Goal: Information Seeking & Learning: Find specific fact

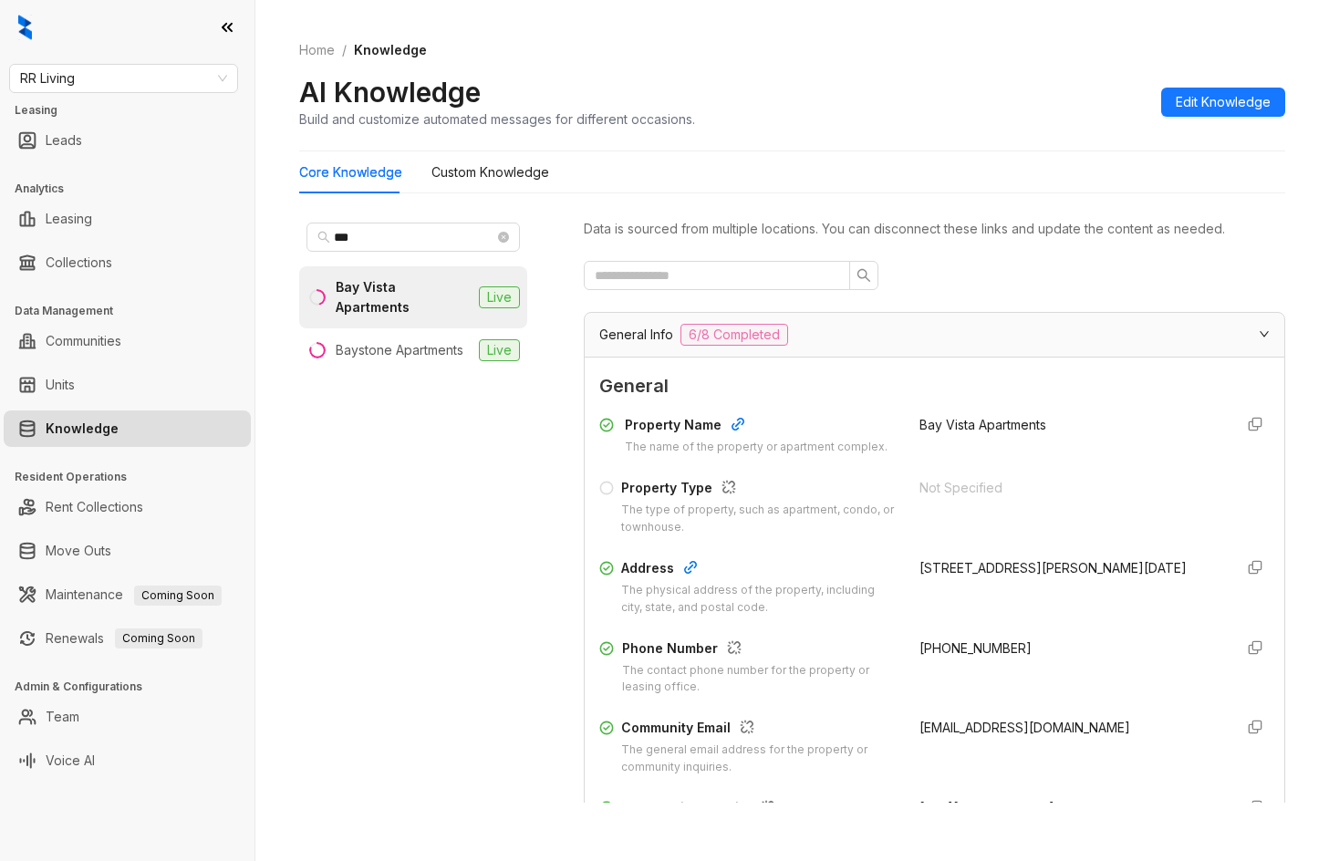
click at [160, 73] on span "RR Living" at bounding box center [123, 78] width 207 height 27
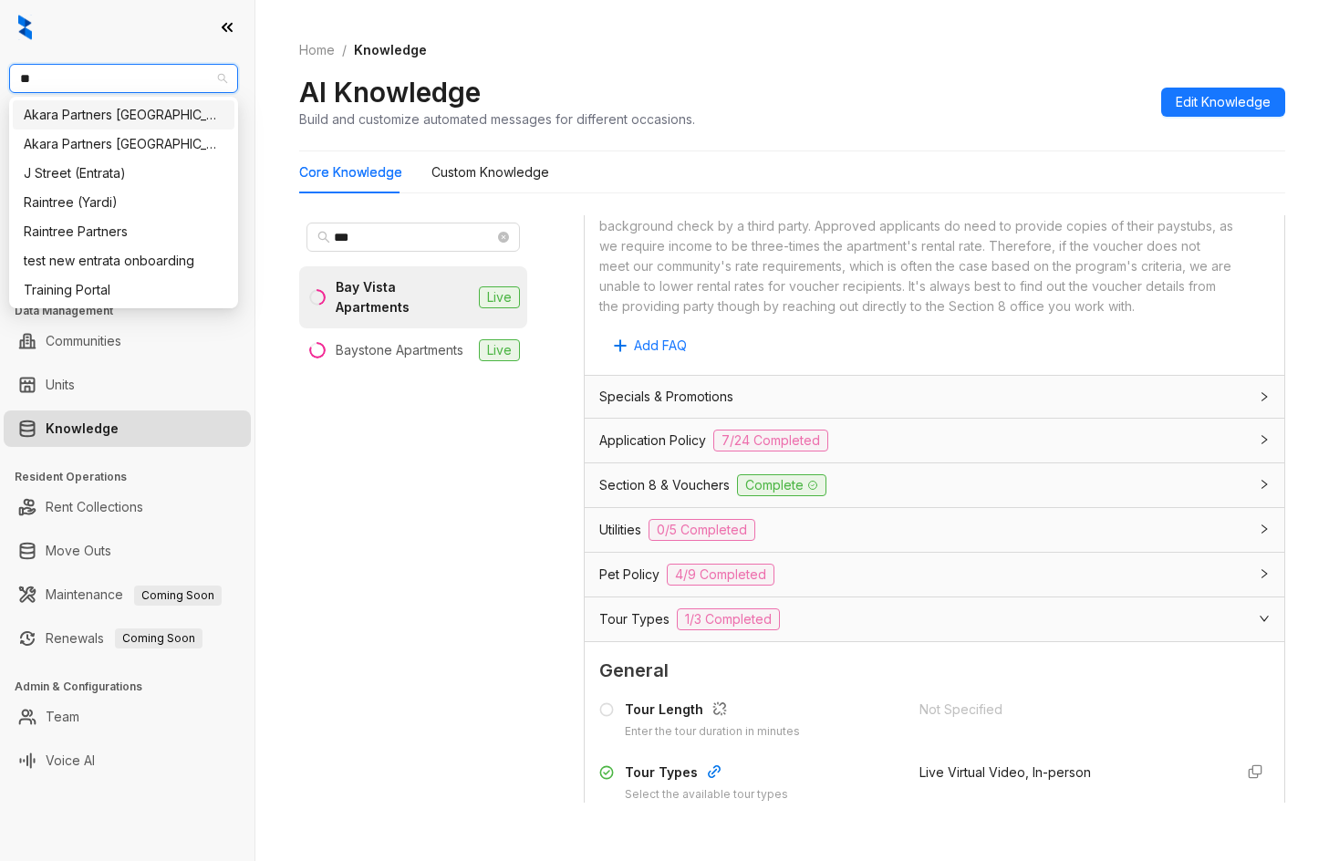
type input "***"
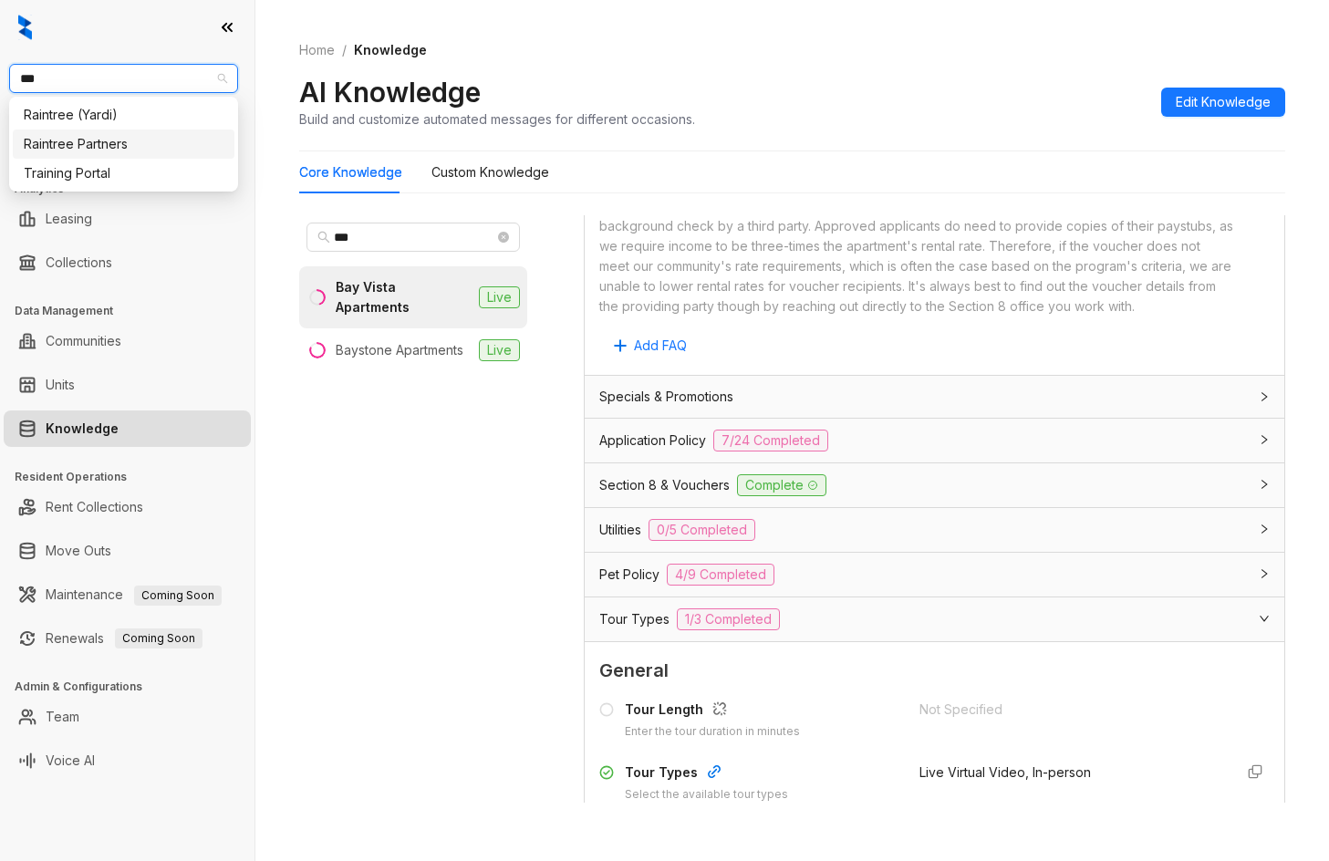
drag, startPoint x: 132, startPoint y: 115, endPoint x: 140, endPoint y: 132, distance: 18.8
click at [140, 132] on div "Raintree (Yardi) Raintree Partners Training Portal" at bounding box center [124, 144] width 222 height 88
click at [138, 141] on div "Raintree Partners" at bounding box center [124, 144] width 200 height 20
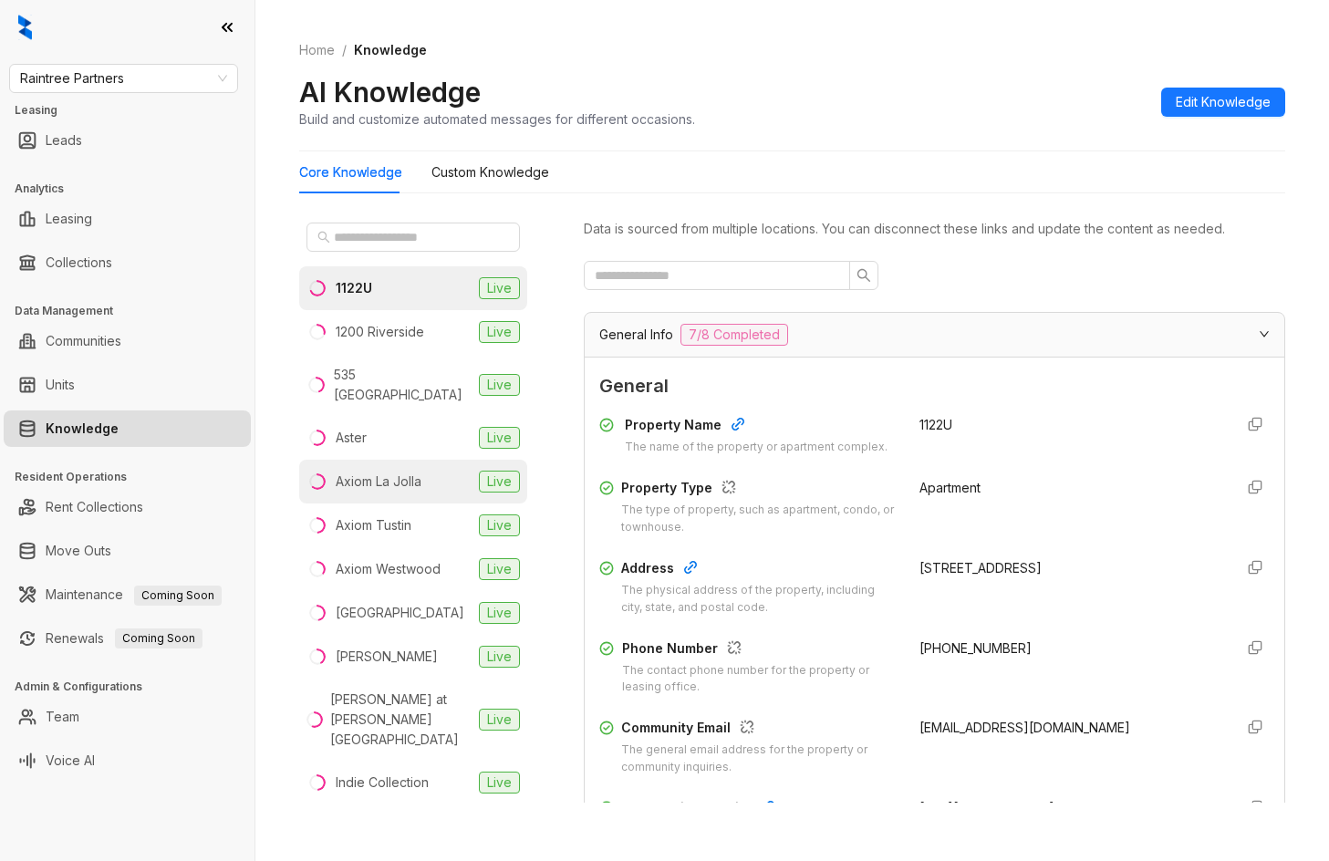
click at [419, 472] on div "Axiom La Jolla" at bounding box center [379, 482] width 86 height 20
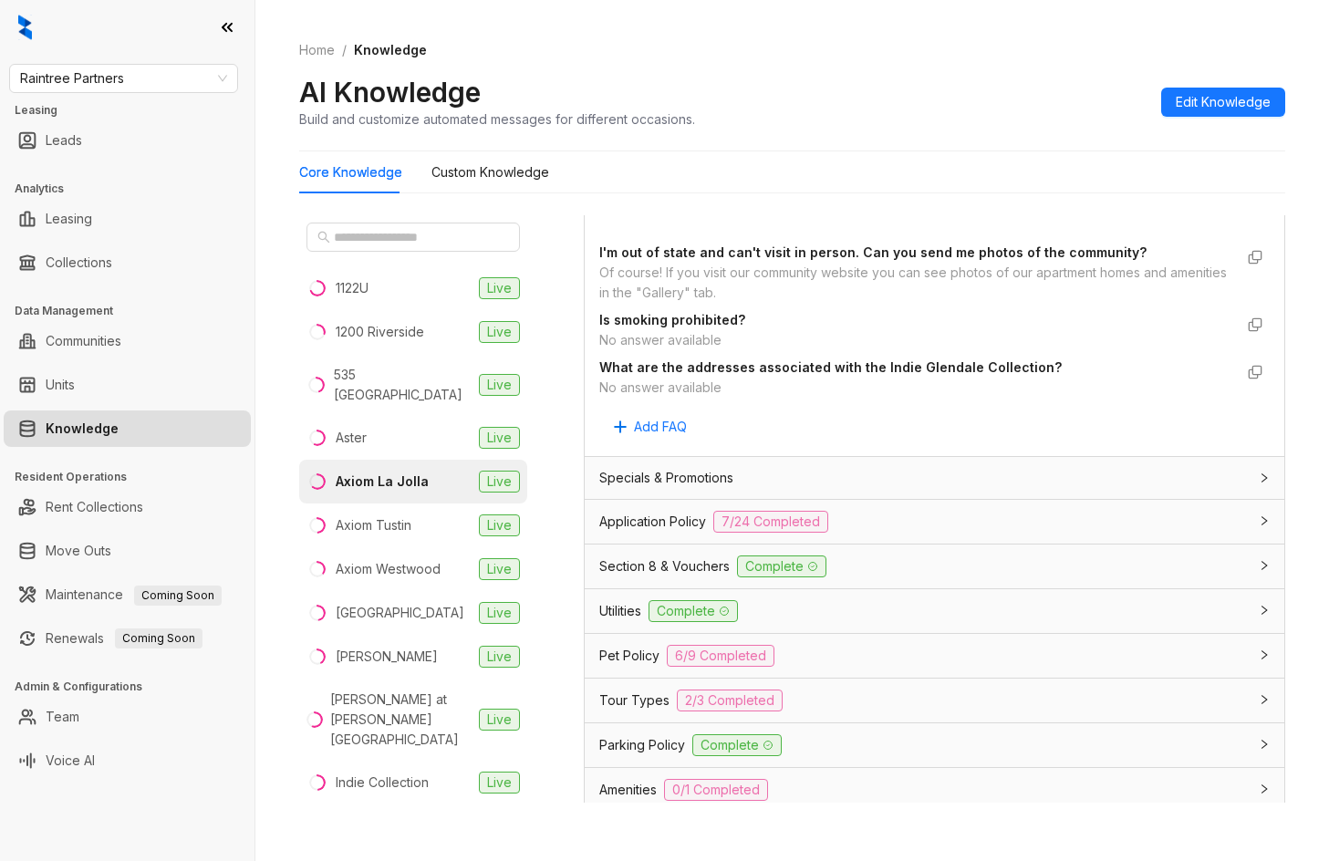
scroll to position [1045, 0]
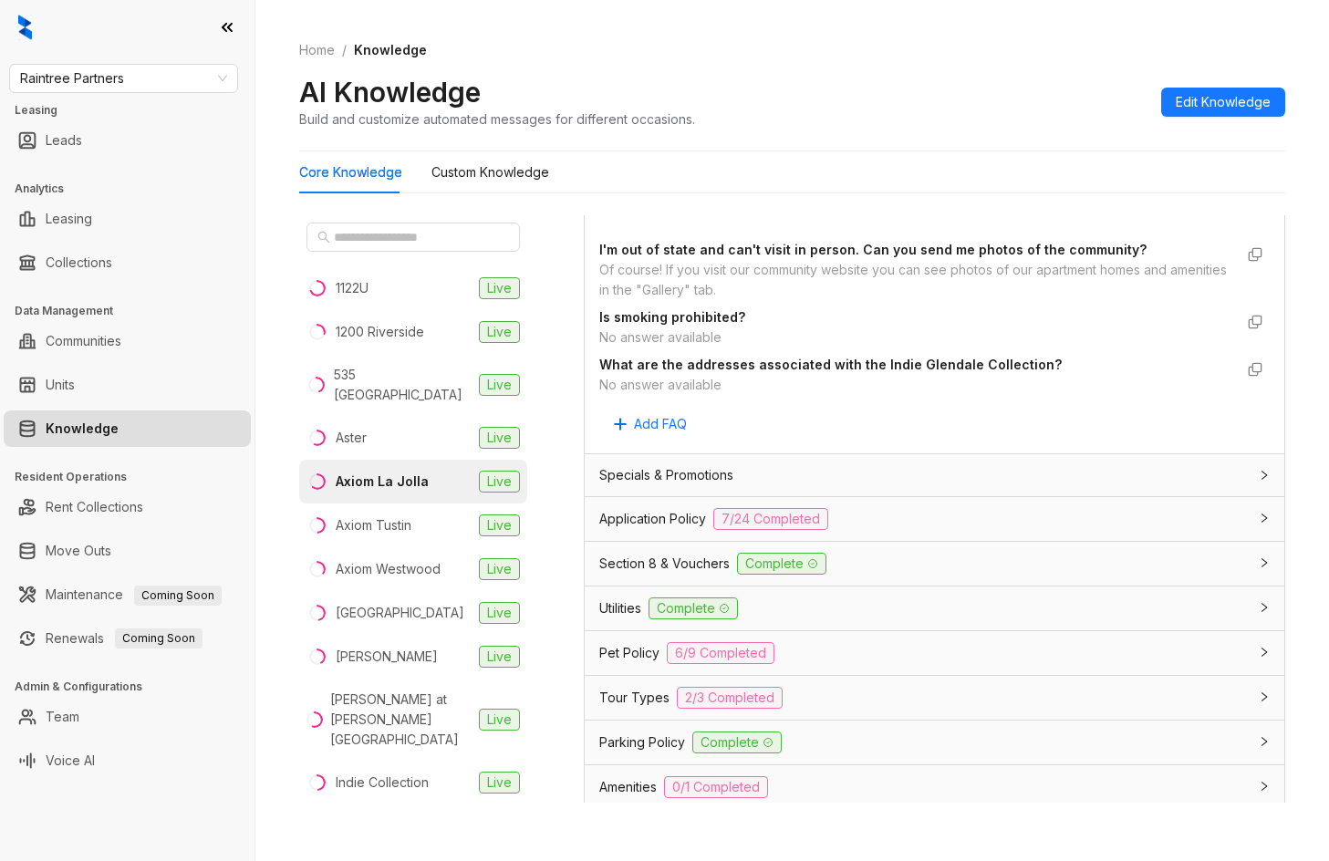
click at [1012, 542] on div "Section 8 & Vouchers Complete" at bounding box center [935, 564] width 700 height 44
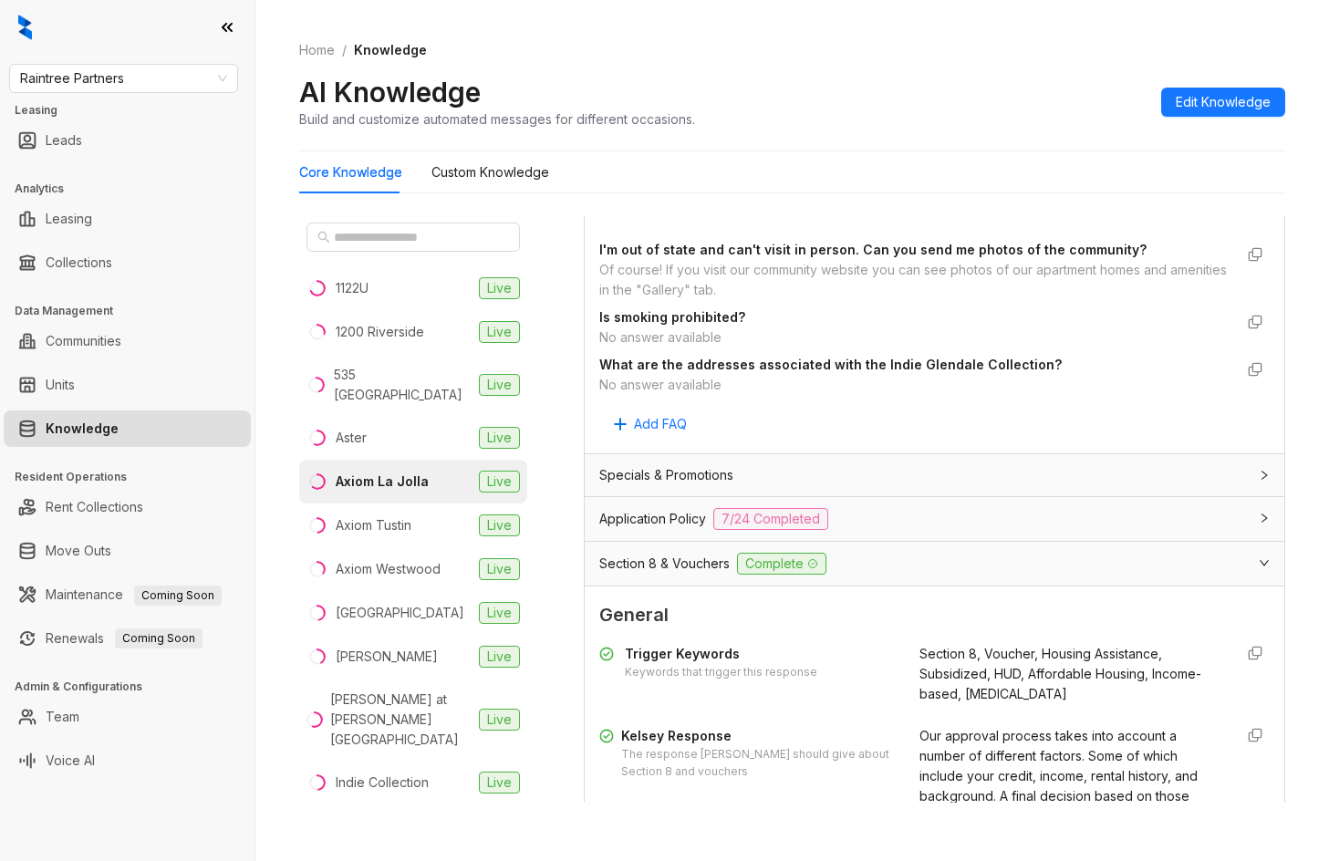
click at [1015, 510] on div "Application Policy 7/24 Completed" at bounding box center [923, 519] width 649 height 22
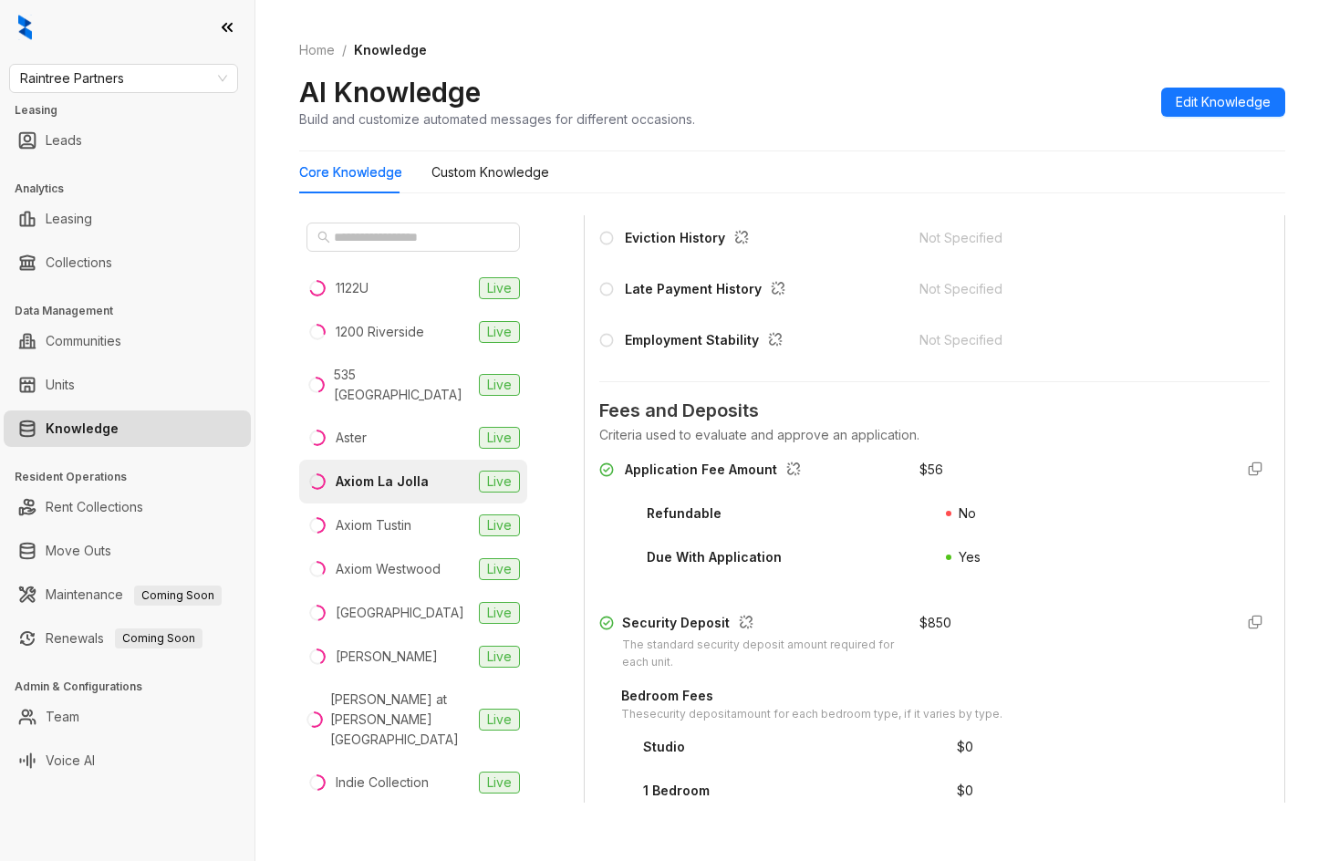
scroll to position [2160, 0]
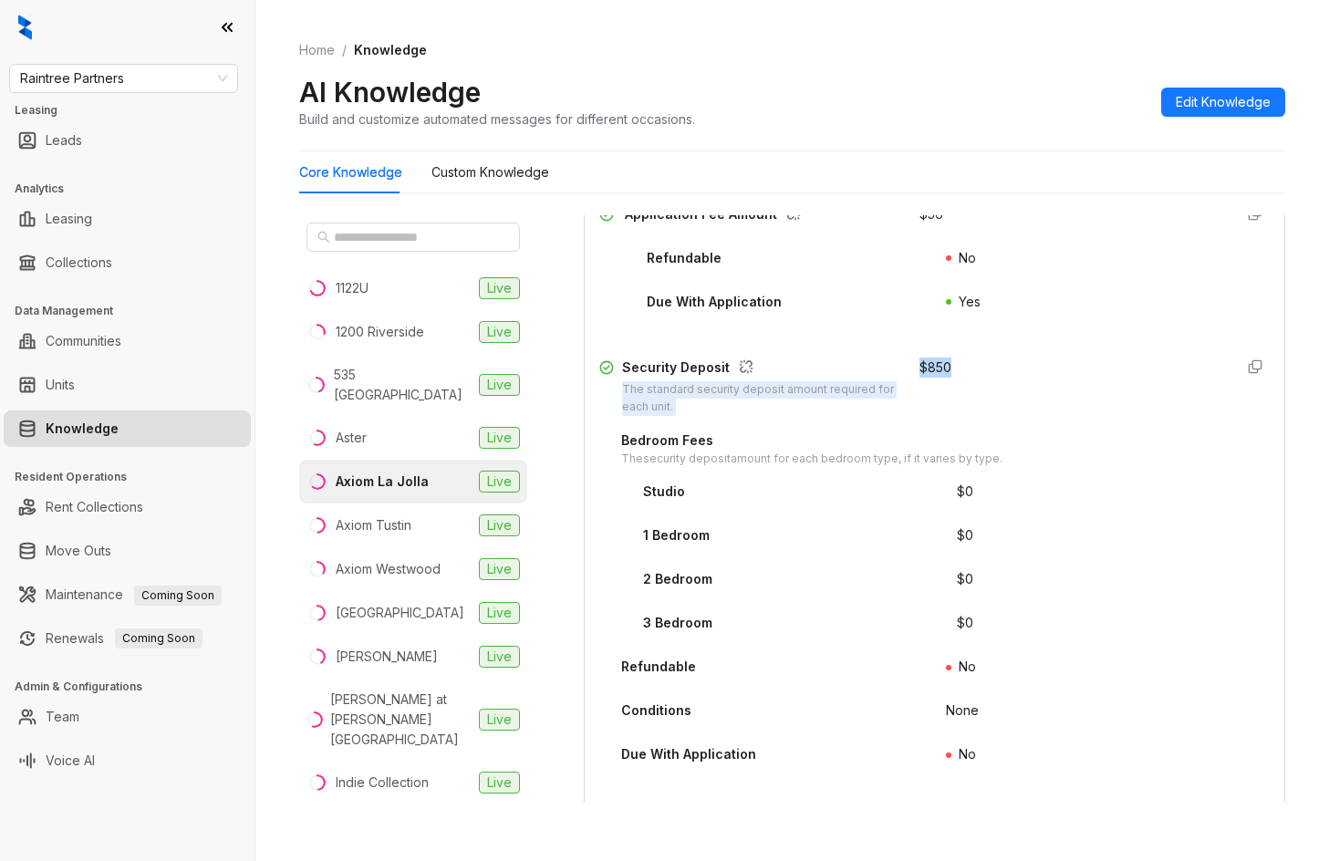
drag, startPoint x: 895, startPoint y: 363, endPoint x: 972, endPoint y: 364, distance: 76.6
click at [988, 362] on div "Security Deposit The standard security deposit amount required for each unit. $…" at bounding box center [934, 387] width 671 height 58
click at [923, 364] on div "$ 850" at bounding box center [936, 368] width 32 height 20
click at [904, 367] on div "Security Deposit The standard security deposit amount required for each unit. $…" at bounding box center [934, 387] width 671 height 58
click at [920, 368] on div "$ 850" at bounding box center [936, 368] width 32 height 20
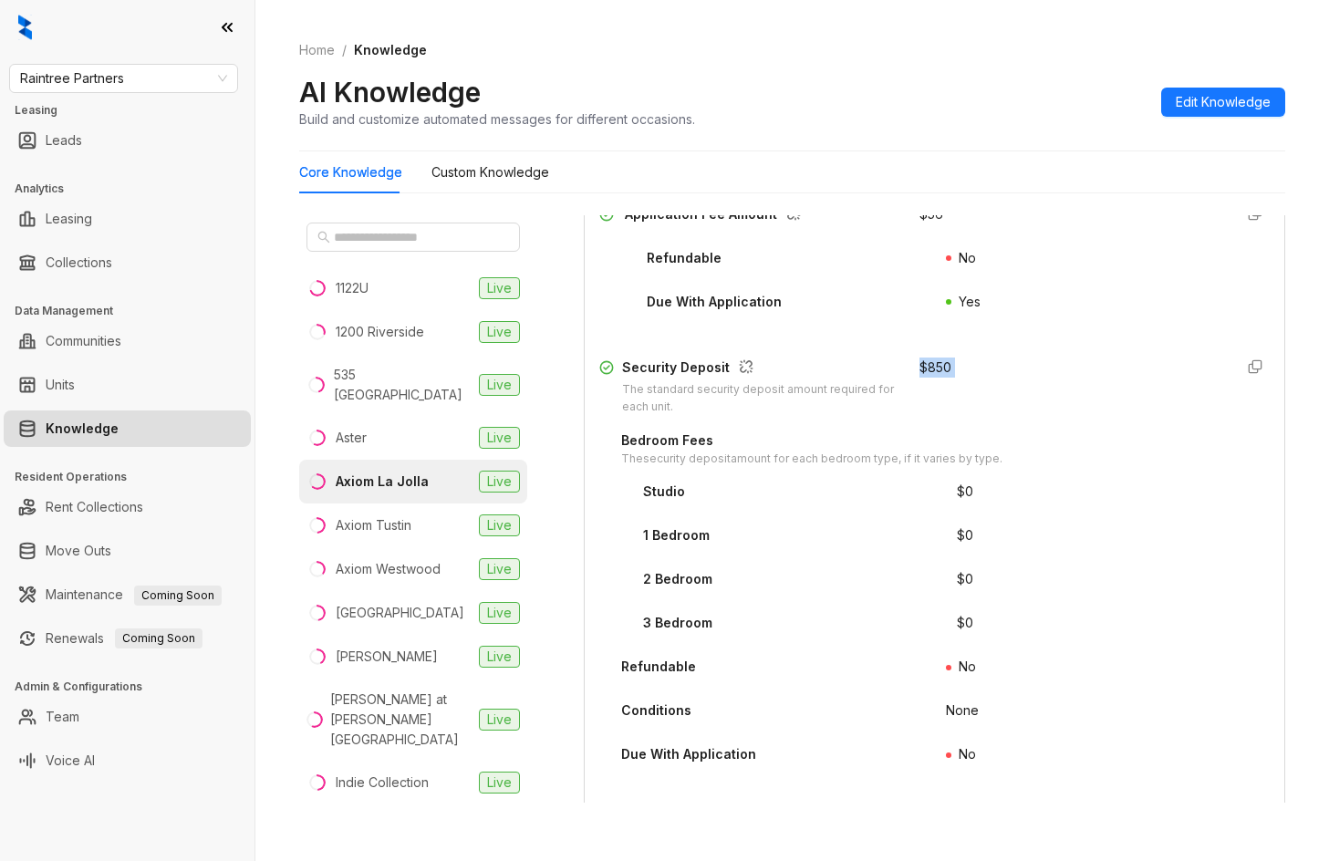
drag, startPoint x: 909, startPoint y: 370, endPoint x: 958, endPoint y: 370, distance: 49.3
click at [958, 370] on div "$ 850" at bounding box center [1069, 387] width 298 height 58
